Goal: Information Seeking & Learning: Learn about a topic

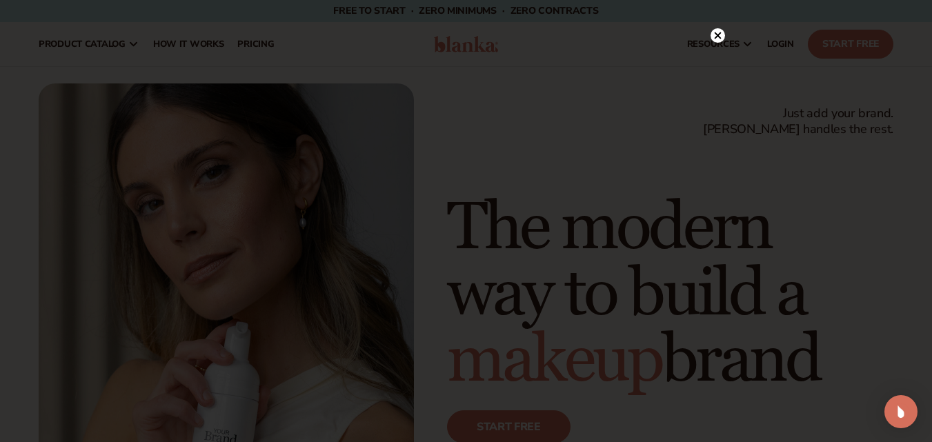
click at [759, 102] on div at bounding box center [466, 221] width 932 height 442
click at [718, 67] on circle at bounding box center [718, 64] width 14 height 14
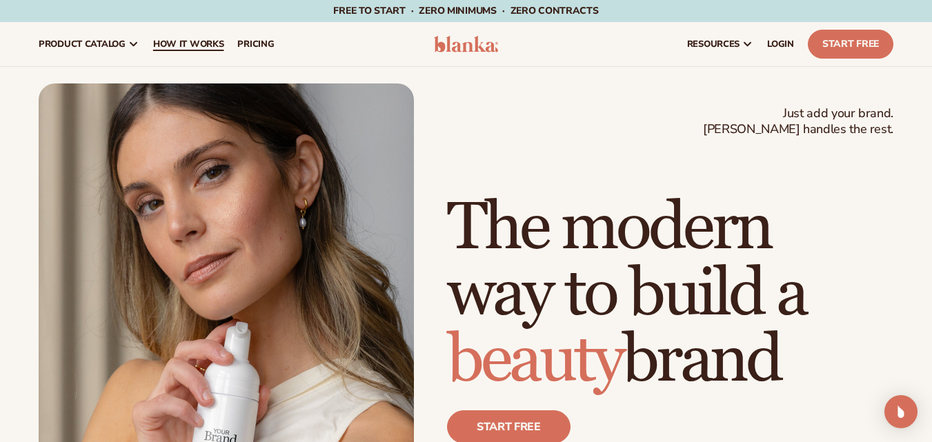
click at [166, 48] on span "How It Works" at bounding box center [188, 44] width 71 height 11
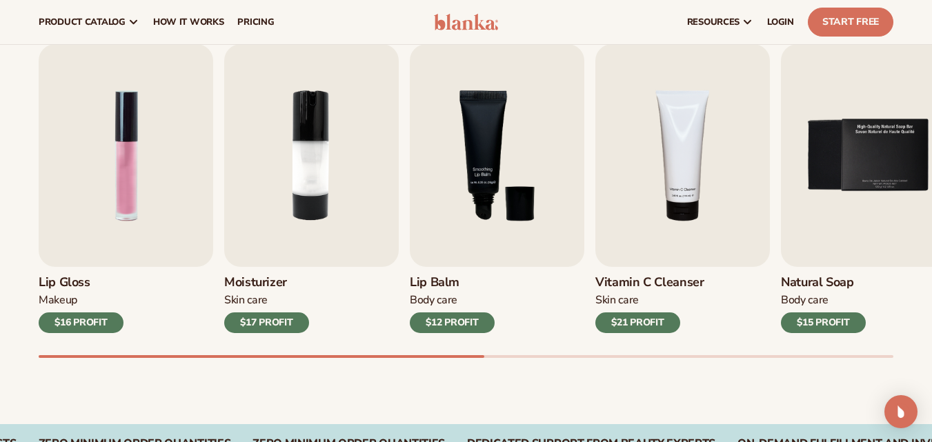
scroll to position [421, 0]
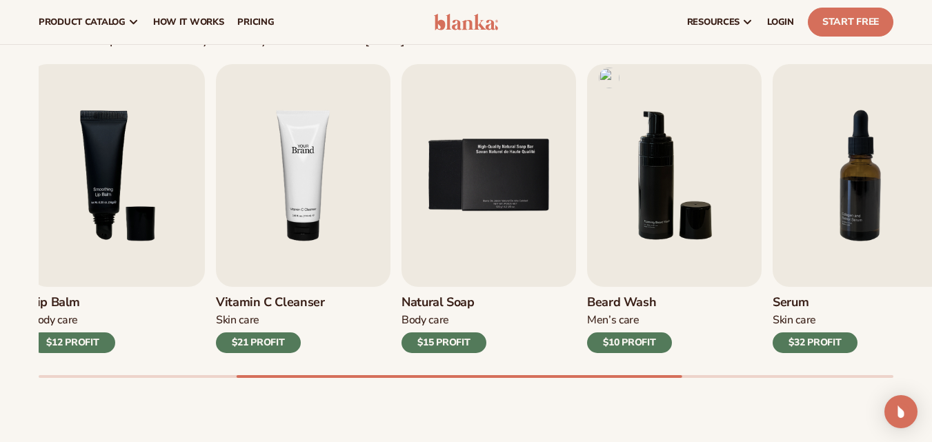
click at [334, 228] on img "4 / 9" at bounding box center [303, 175] width 175 height 223
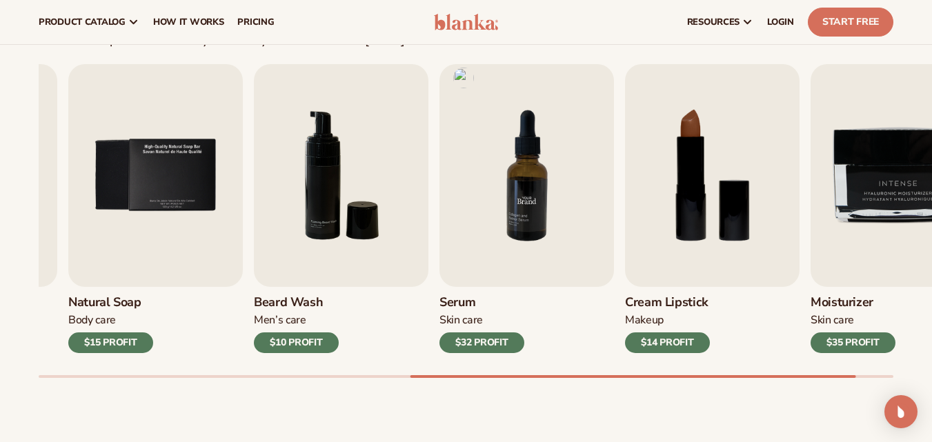
click at [440, 269] on img "7 / 9" at bounding box center [527, 175] width 175 height 223
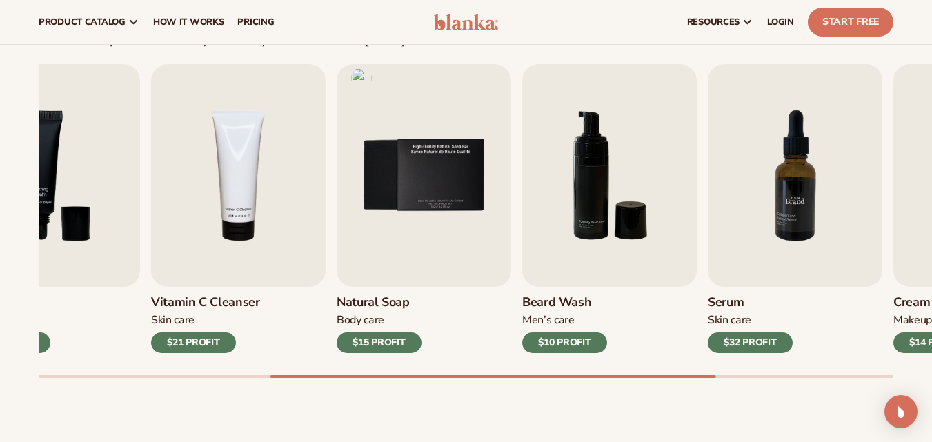
click at [841, 156] on img "7 / 9" at bounding box center [795, 175] width 175 height 223
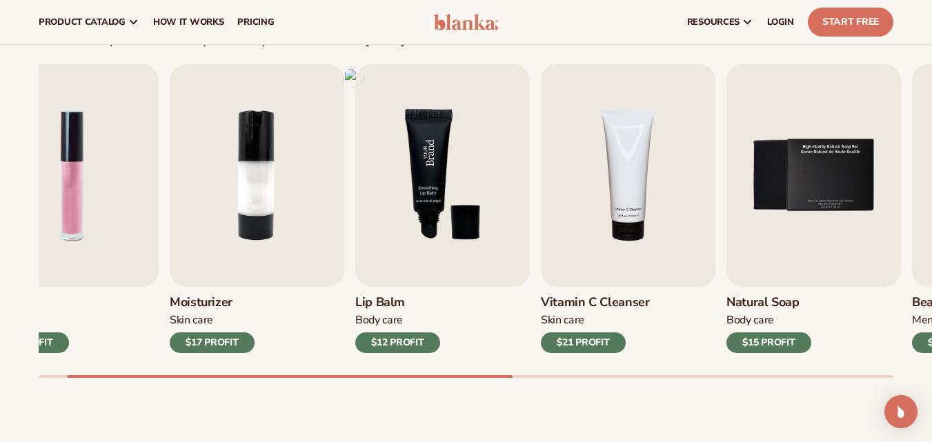
click at [651, 145] on div "Lip Gloss Makeup $16 PROFIT Moisturizer Skin Care $17 PROFIT Lip Balm" at bounding box center [411, 208] width 855 height 289
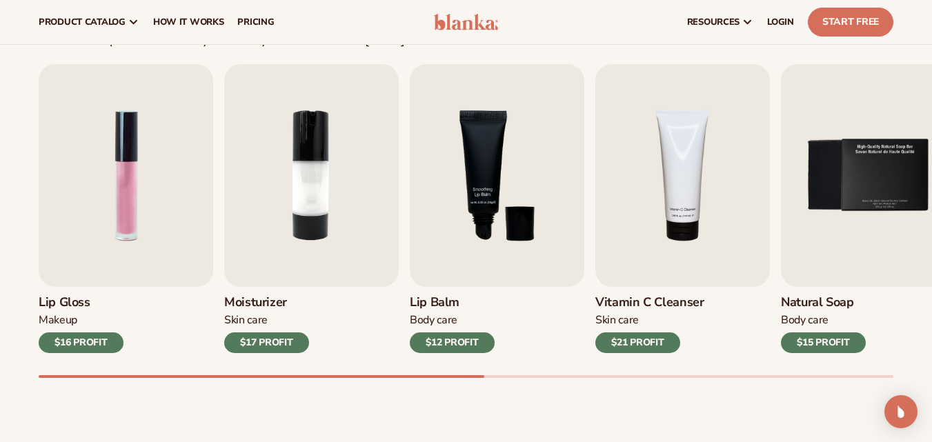
click at [449, 298] on h3 "Lip Balm" at bounding box center [452, 302] width 85 height 15
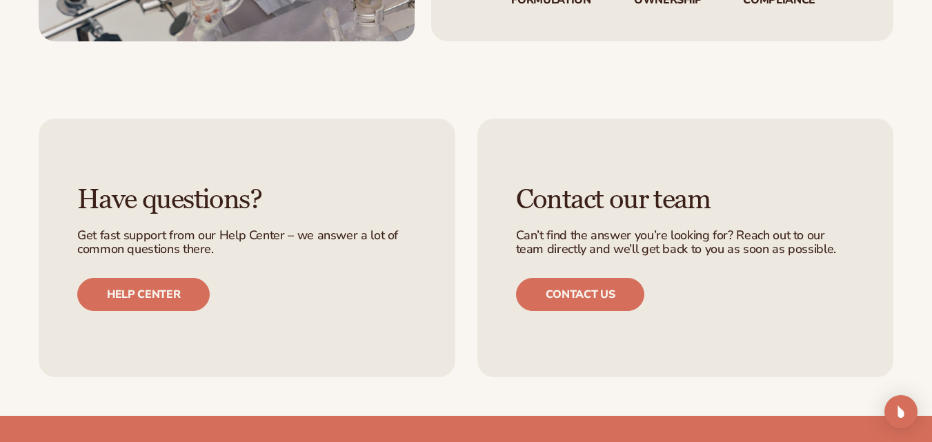
scroll to position [2027, 0]
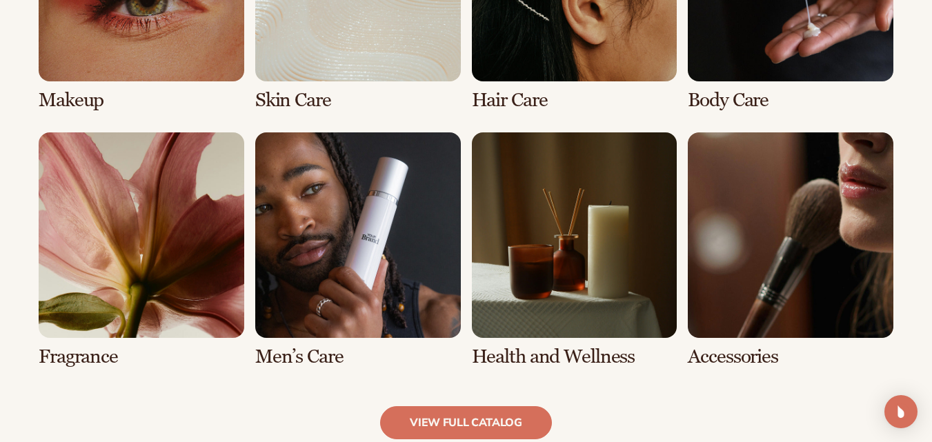
scroll to position [1202, 0]
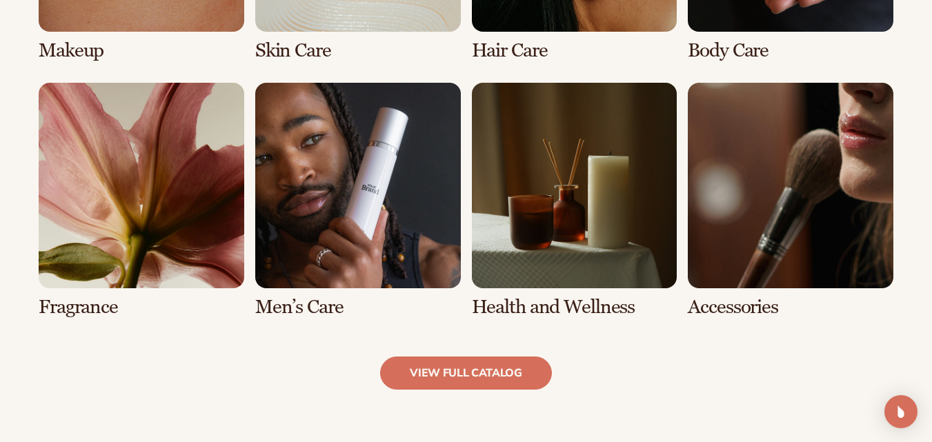
click at [295, 313] on link "6 / 8" at bounding box center [358, 200] width 206 height 235
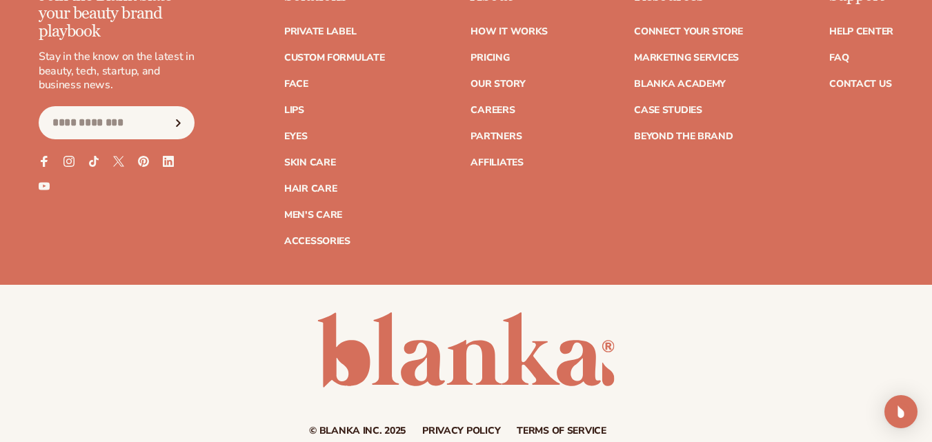
scroll to position [2814, 0]
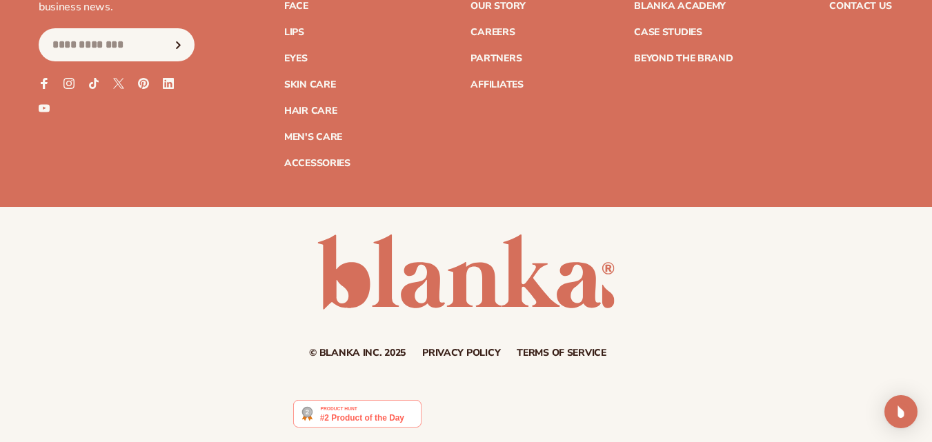
drag, startPoint x: 942, startPoint y: 30, endPoint x: 942, endPoint y: 394, distance: 363.7
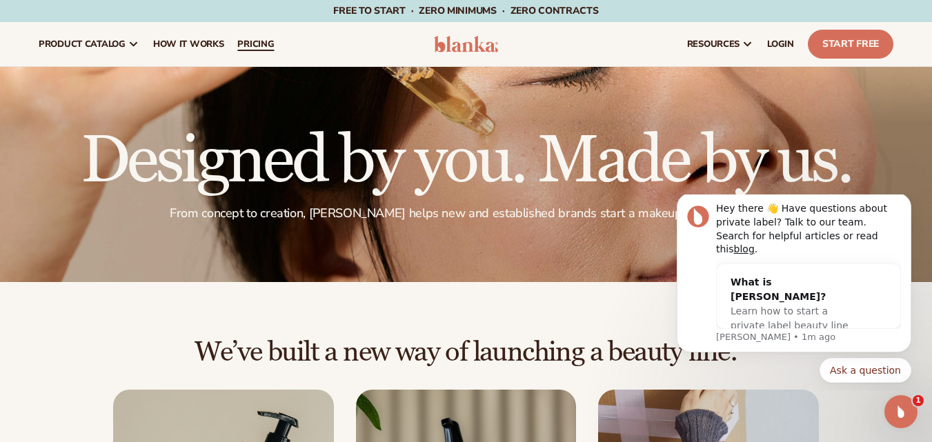
click at [241, 50] on link "pricing" at bounding box center [255, 44] width 50 height 44
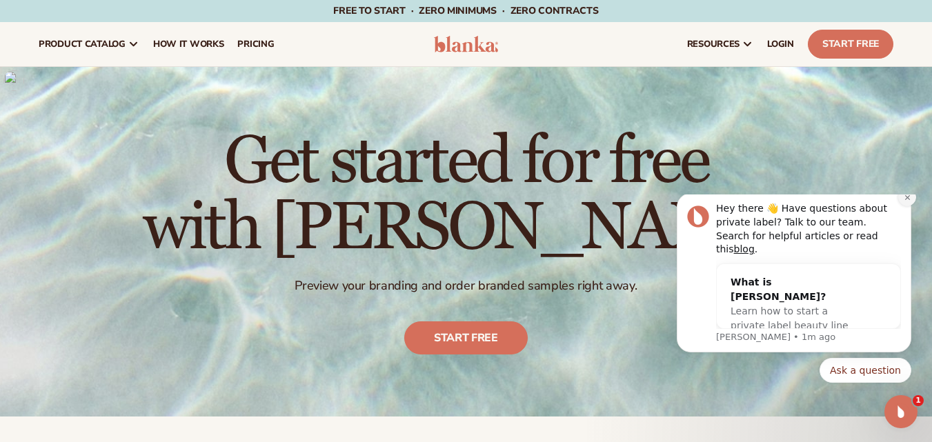
click at [910, 201] on icon "Dismiss notification" at bounding box center [908, 198] width 8 height 8
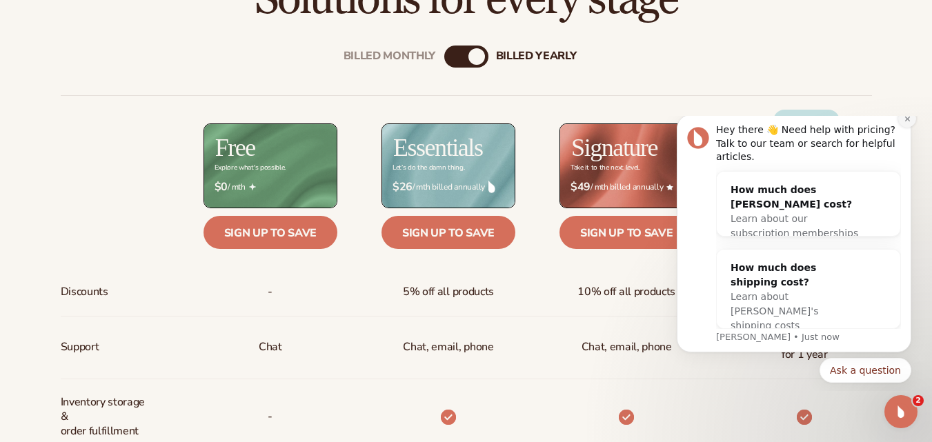
click at [912, 128] on button "Dismiss notification" at bounding box center [907, 119] width 18 height 18
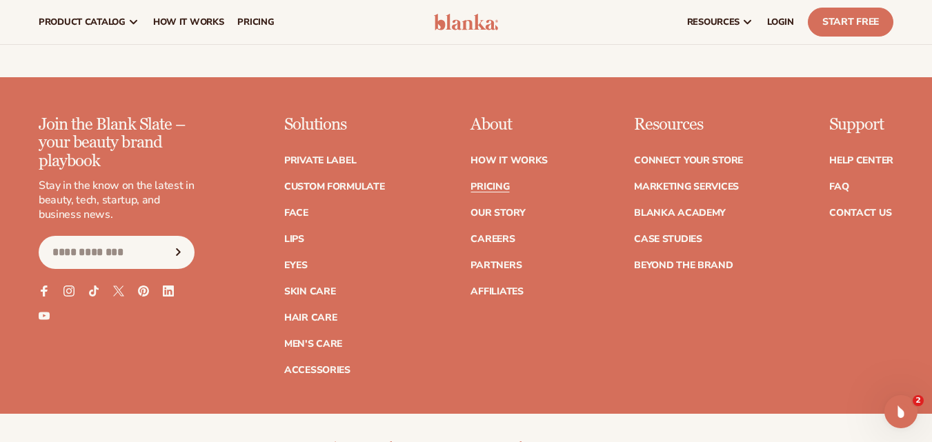
scroll to position [2777, 0]
